Goal: Task Accomplishment & Management: Manage account settings

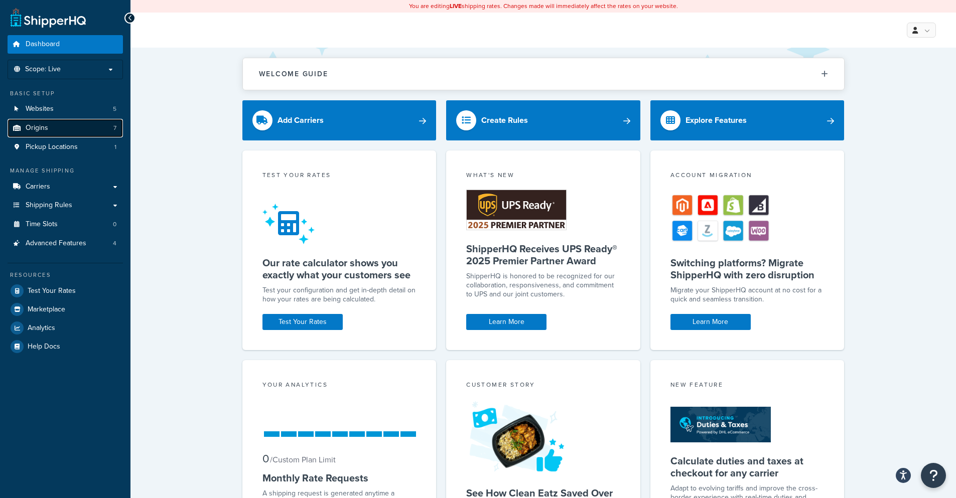
click at [55, 129] on link "Origins 7" at bounding box center [65, 128] width 115 height 19
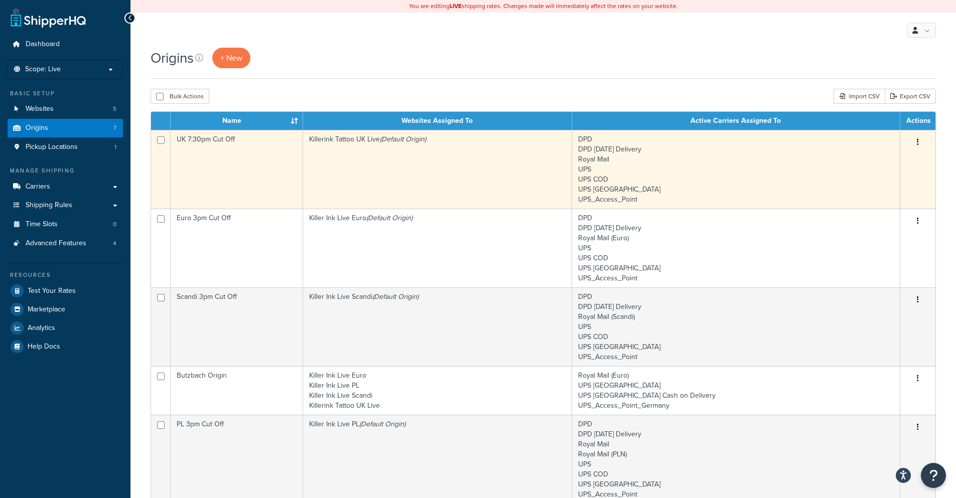
click at [786, 178] on td "DPD DPD Saturday Delivery Royal Mail UPS UPS COD UPS Norge UPS_Access_Point" at bounding box center [736, 169] width 328 height 79
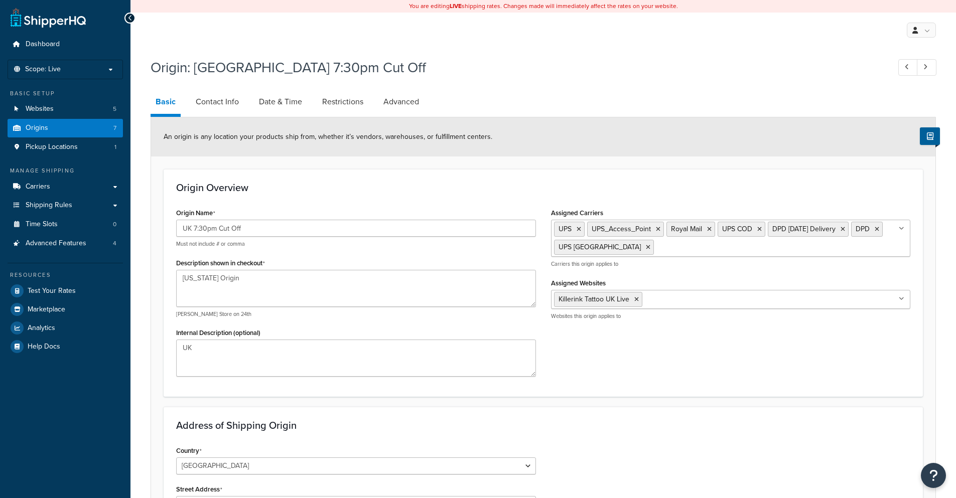
select select "1226"
click at [45, 190] on span "Carriers" at bounding box center [38, 187] width 25 height 9
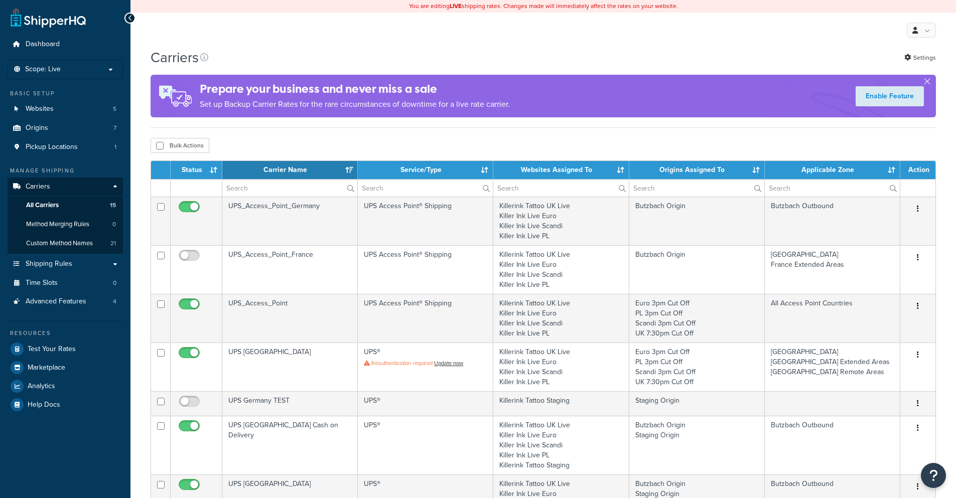
select select "15"
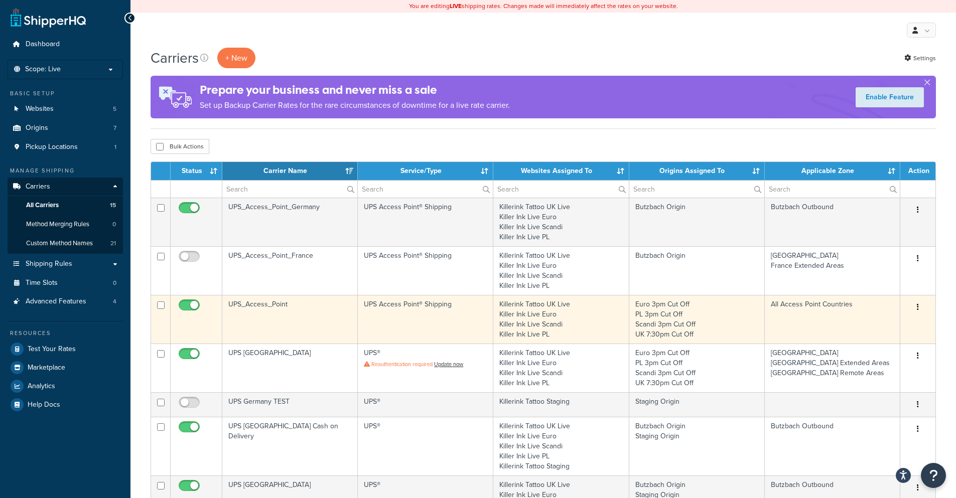
click at [296, 307] on td "UPS_Access_Point" at bounding box center [289, 319] width 135 height 49
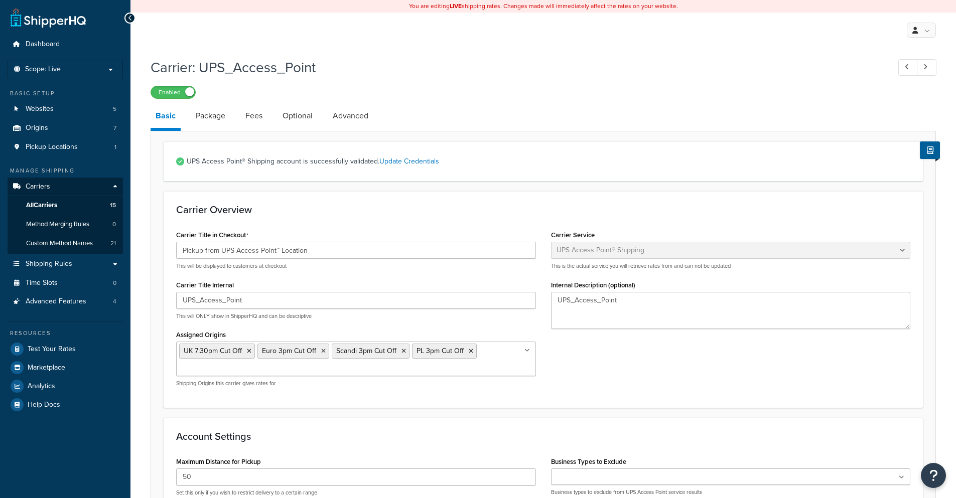
select select "accessPoint"
select select "kg"
